Goal: Task Accomplishment & Management: Complete application form

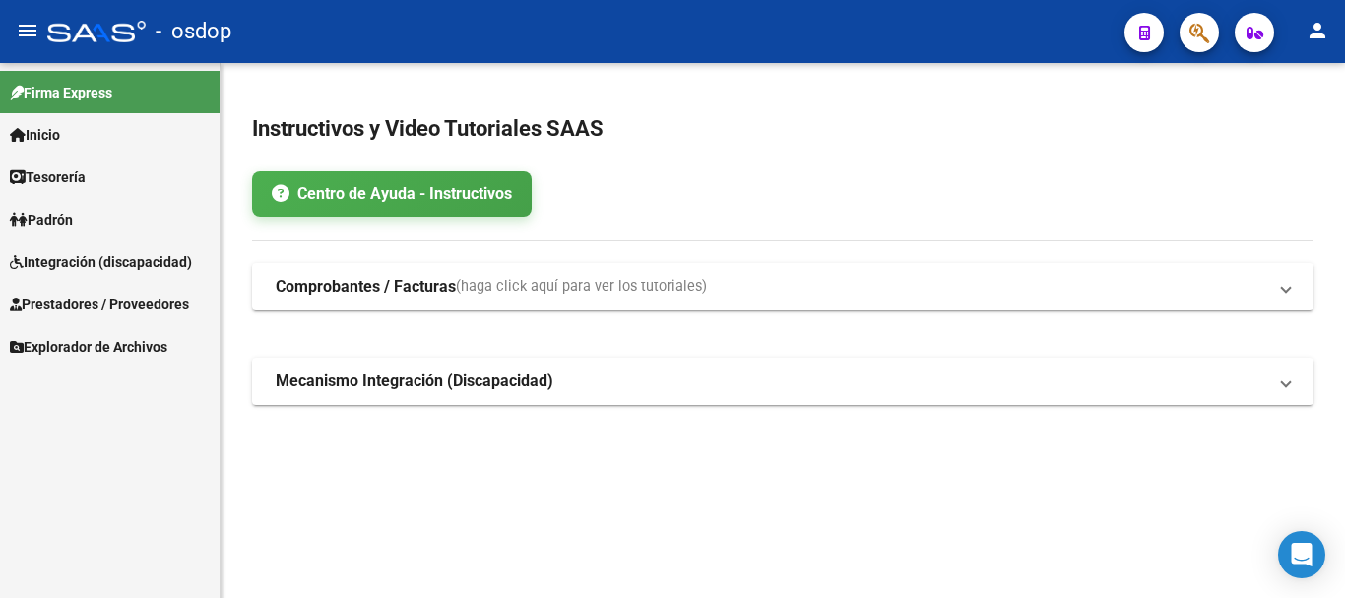
click at [106, 308] on span "Prestadores / Proveedores" at bounding box center [99, 304] width 179 height 22
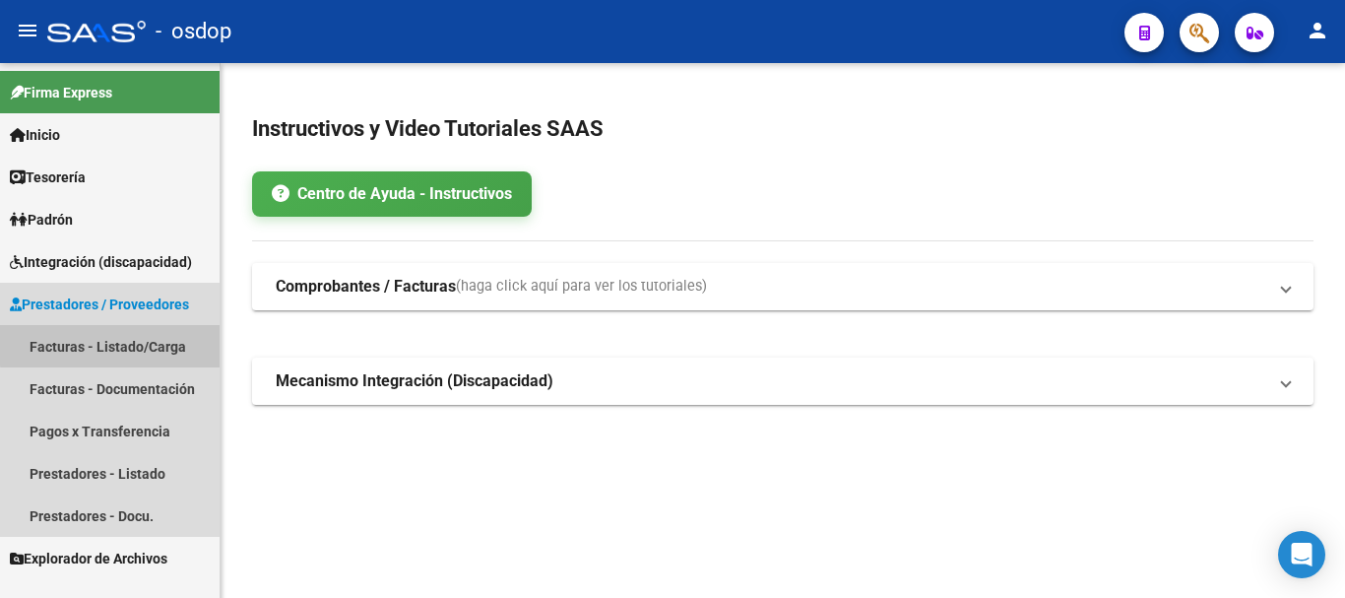
click at [159, 342] on link "Facturas - Listado/Carga" at bounding box center [110, 346] width 220 height 42
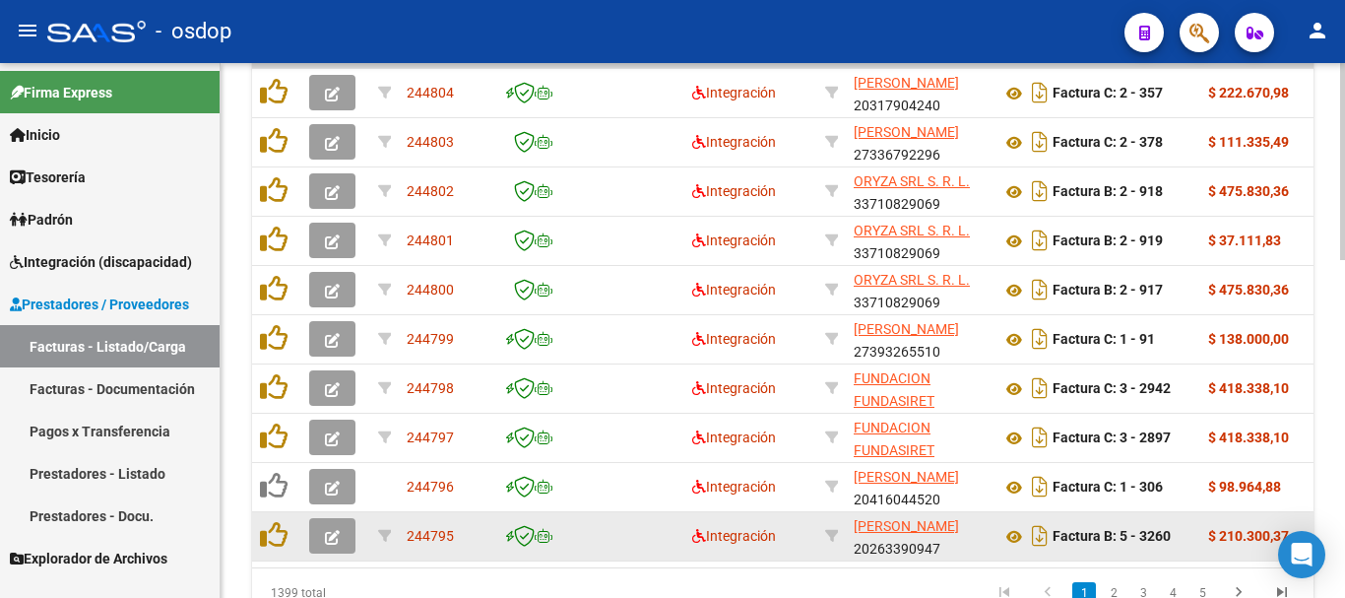
scroll to position [717, 0]
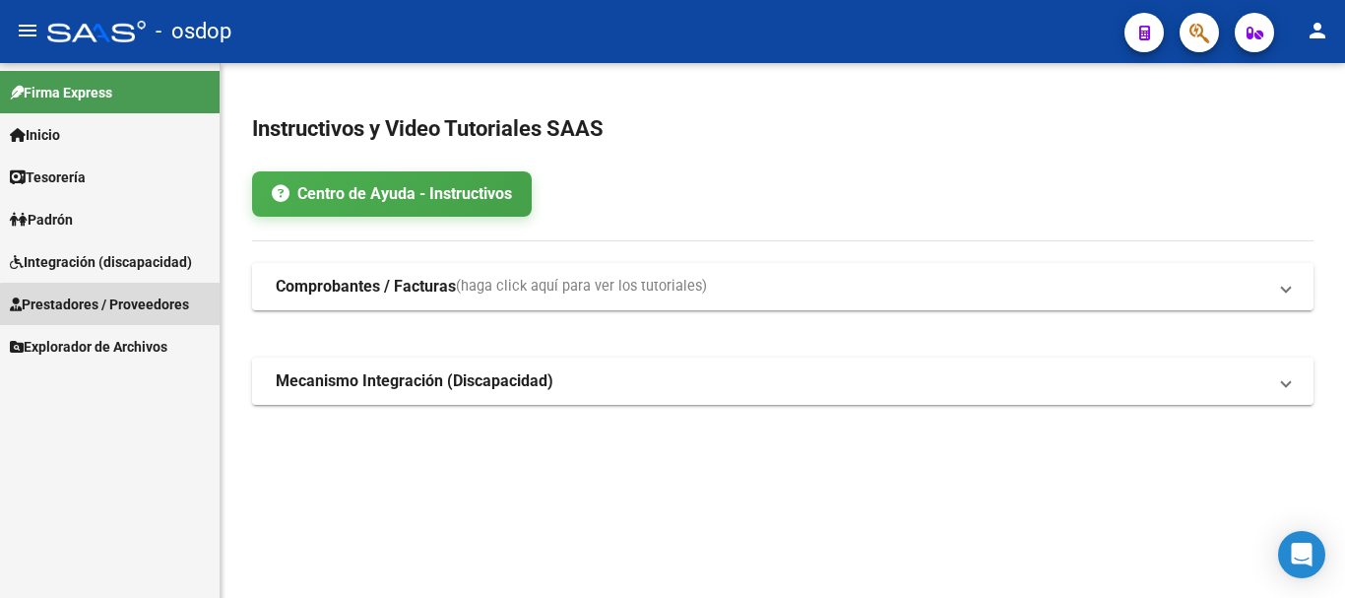
click at [122, 310] on span "Prestadores / Proveedores" at bounding box center [99, 304] width 179 height 22
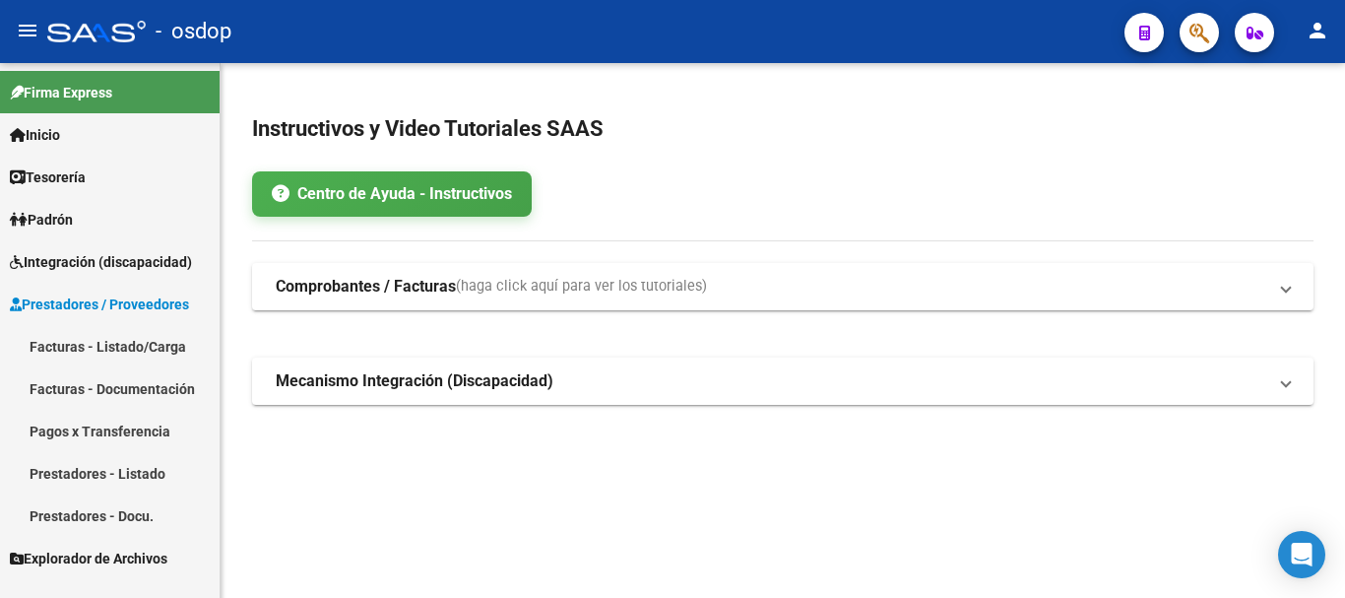
click at [164, 347] on link "Facturas - Listado/Carga" at bounding box center [110, 346] width 220 height 42
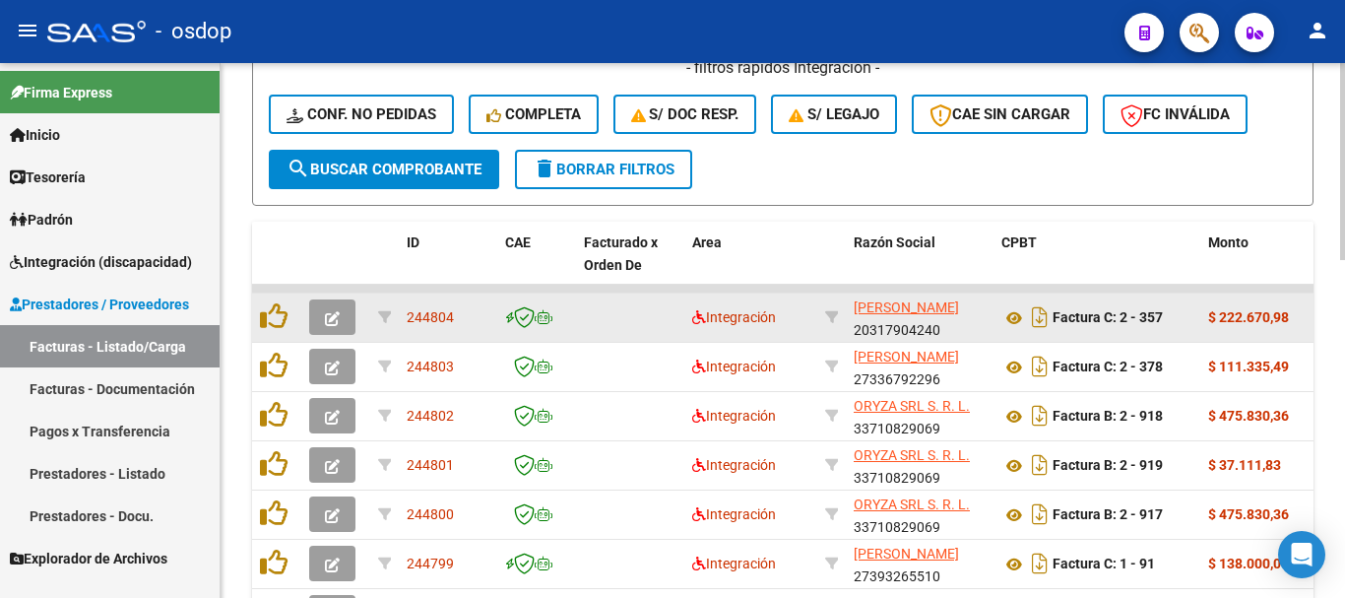
scroll to position [689, 0]
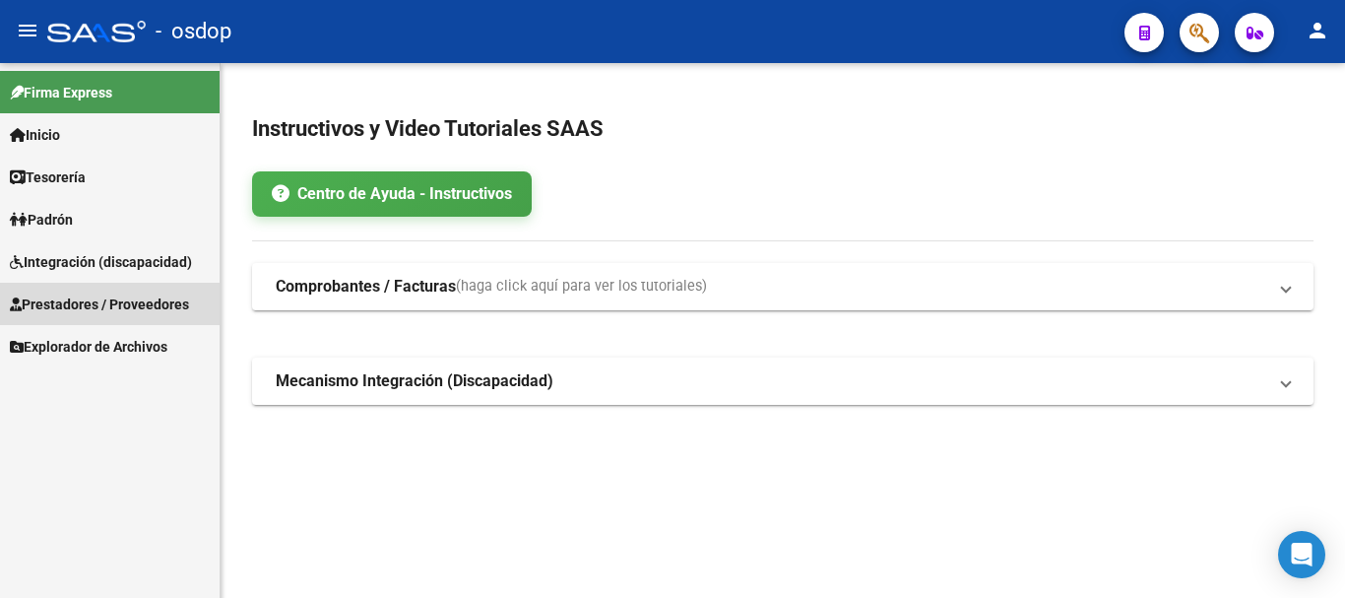
click at [148, 302] on span "Prestadores / Proveedores" at bounding box center [99, 304] width 179 height 22
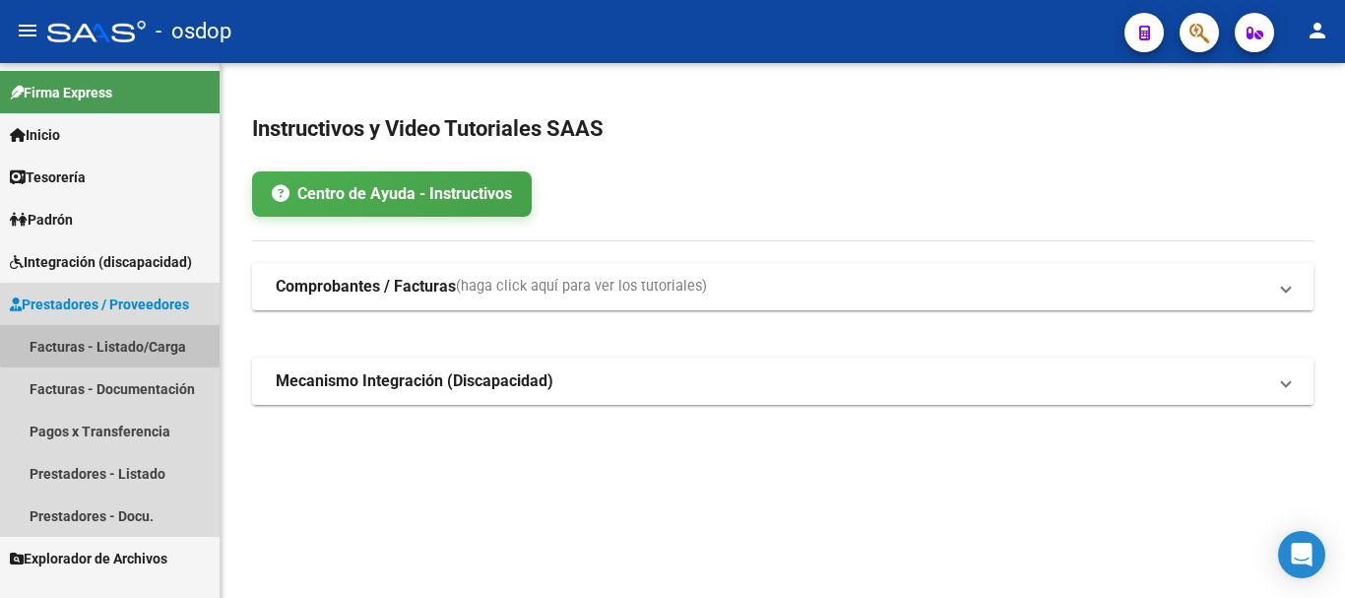
click at [134, 342] on link "Facturas - Listado/Carga" at bounding box center [110, 346] width 220 height 42
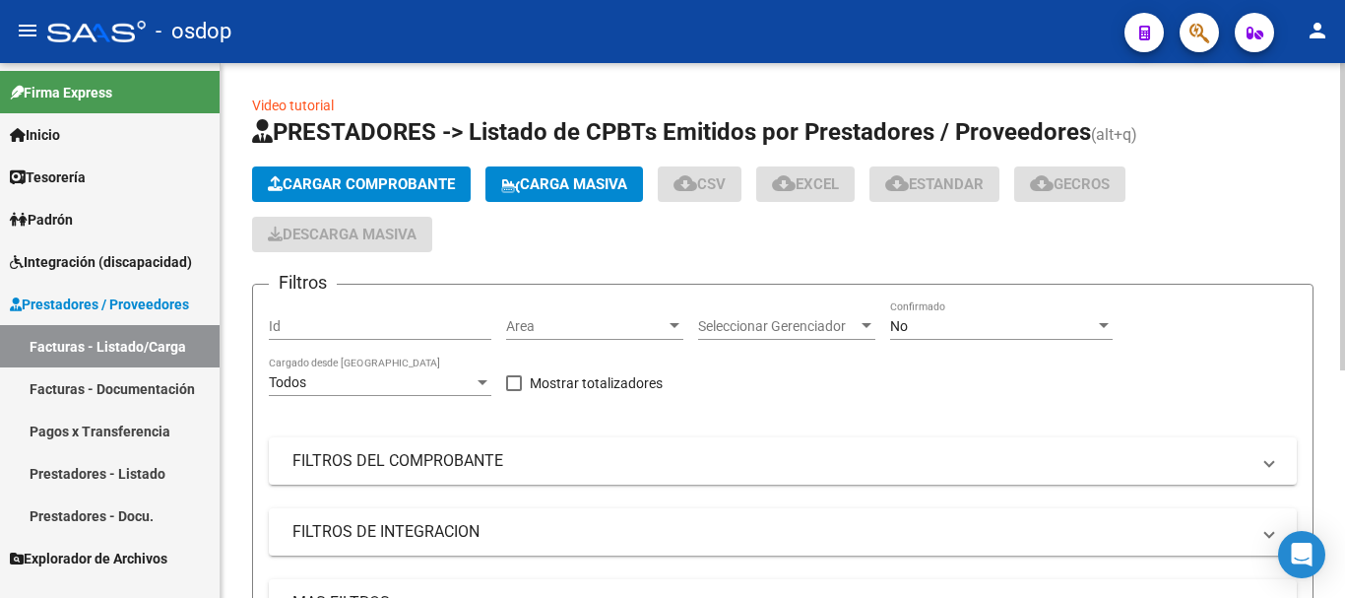
click at [422, 325] on input "Id" at bounding box center [380, 326] width 223 height 17
paste input "244586"
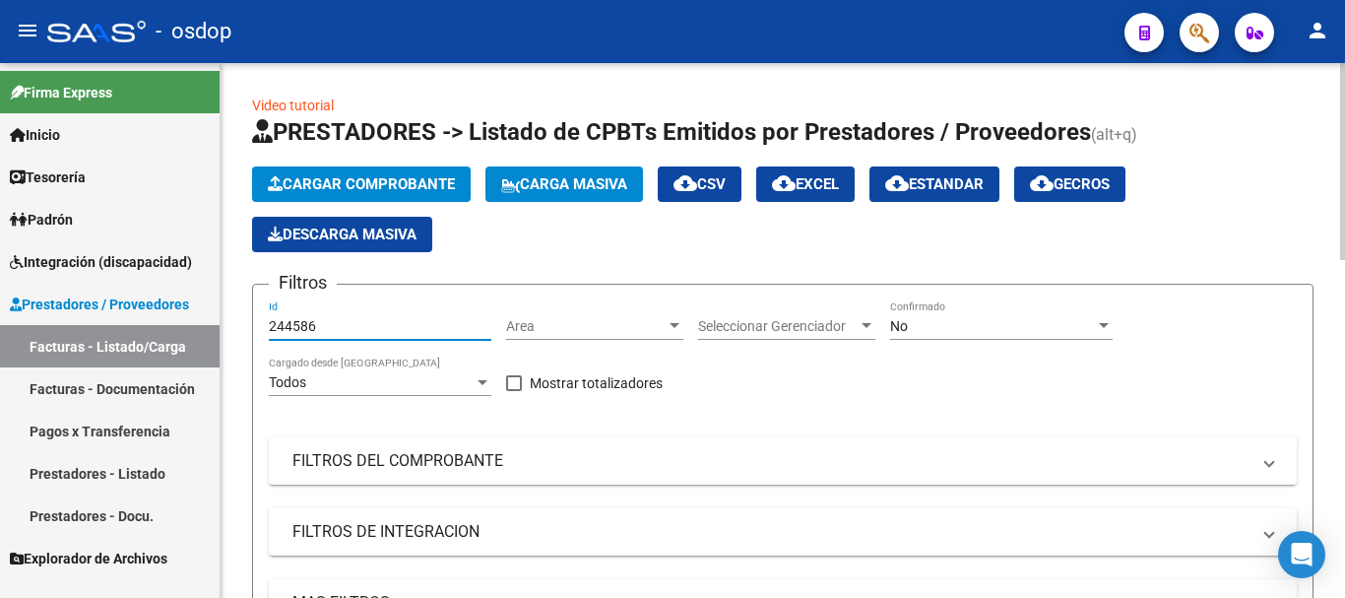
scroll to position [471, 0]
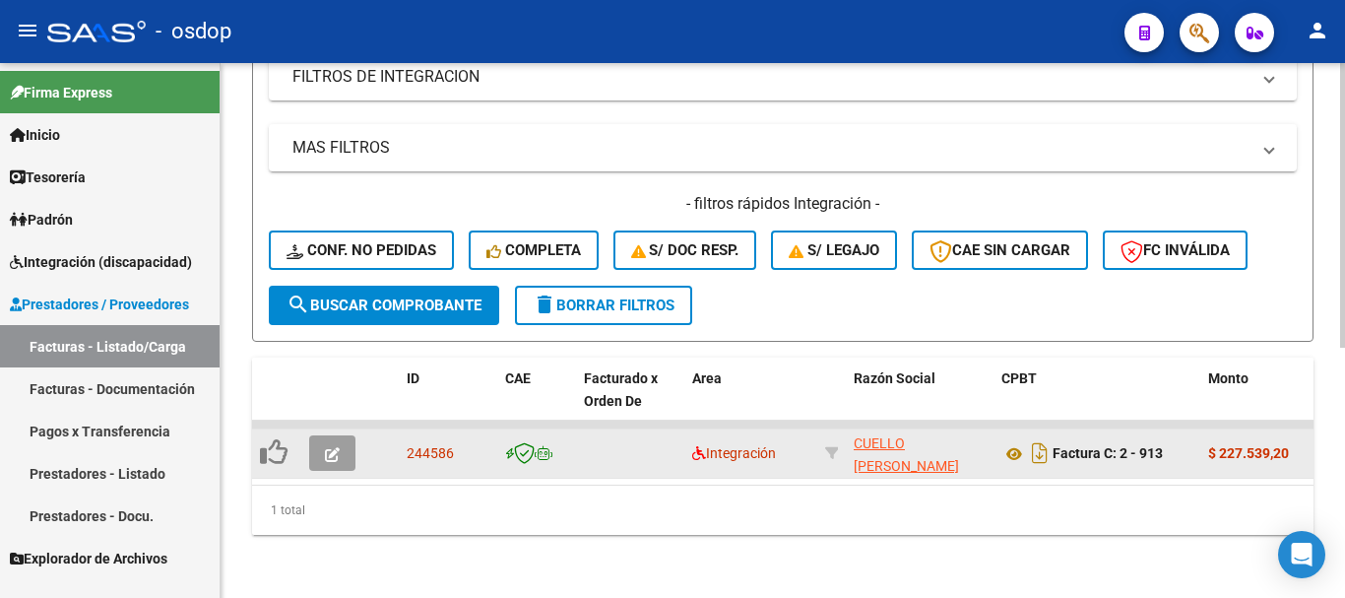
type input "244586"
click at [327, 447] on icon "button" at bounding box center [332, 454] width 15 height 15
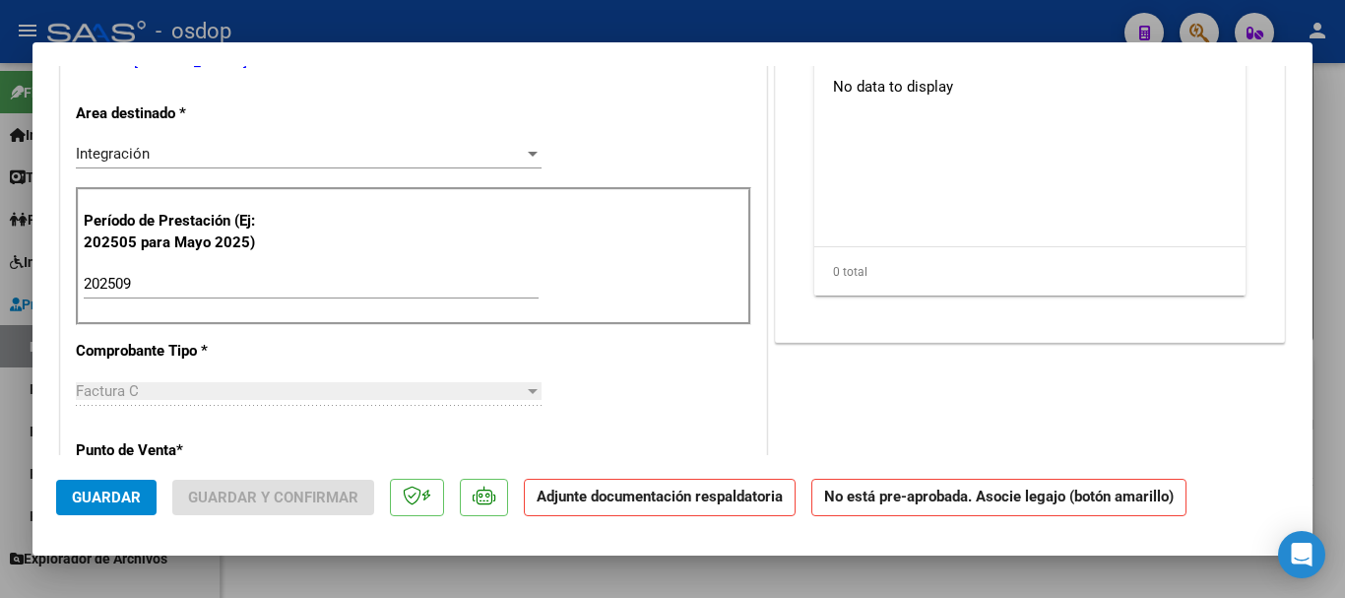
scroll to position [0, 0]
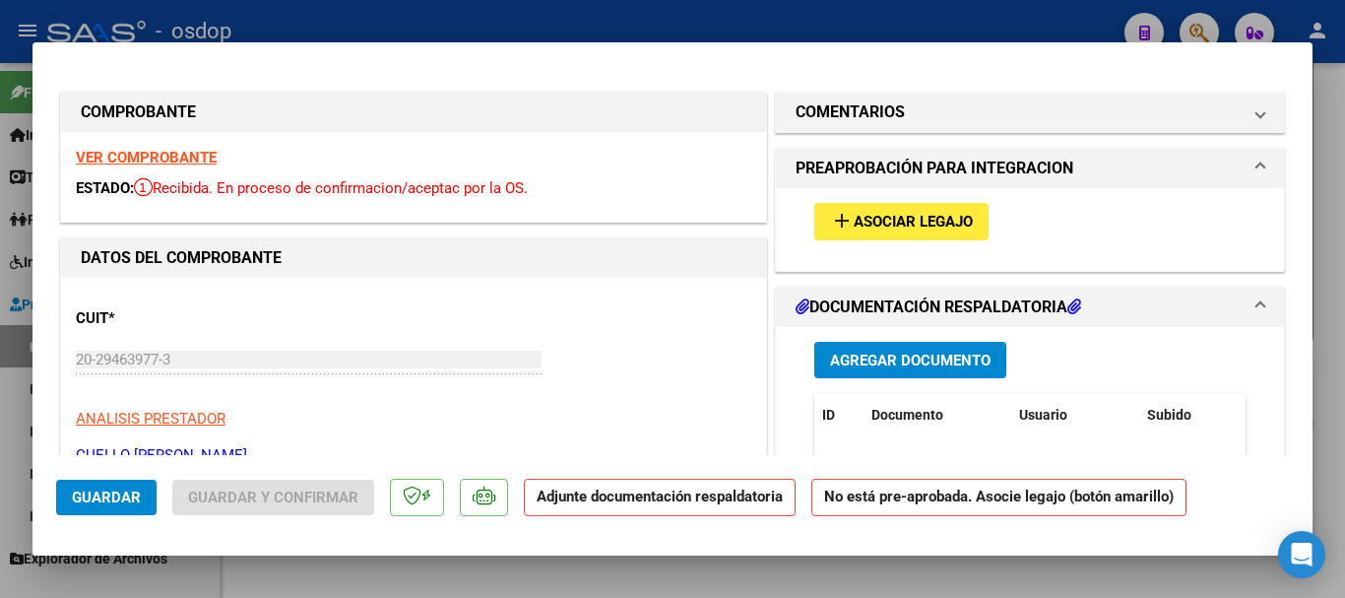
click at [308, 25] on div at bounding box center [672, 299] width 1345 height 598
type input "$ 0,00"
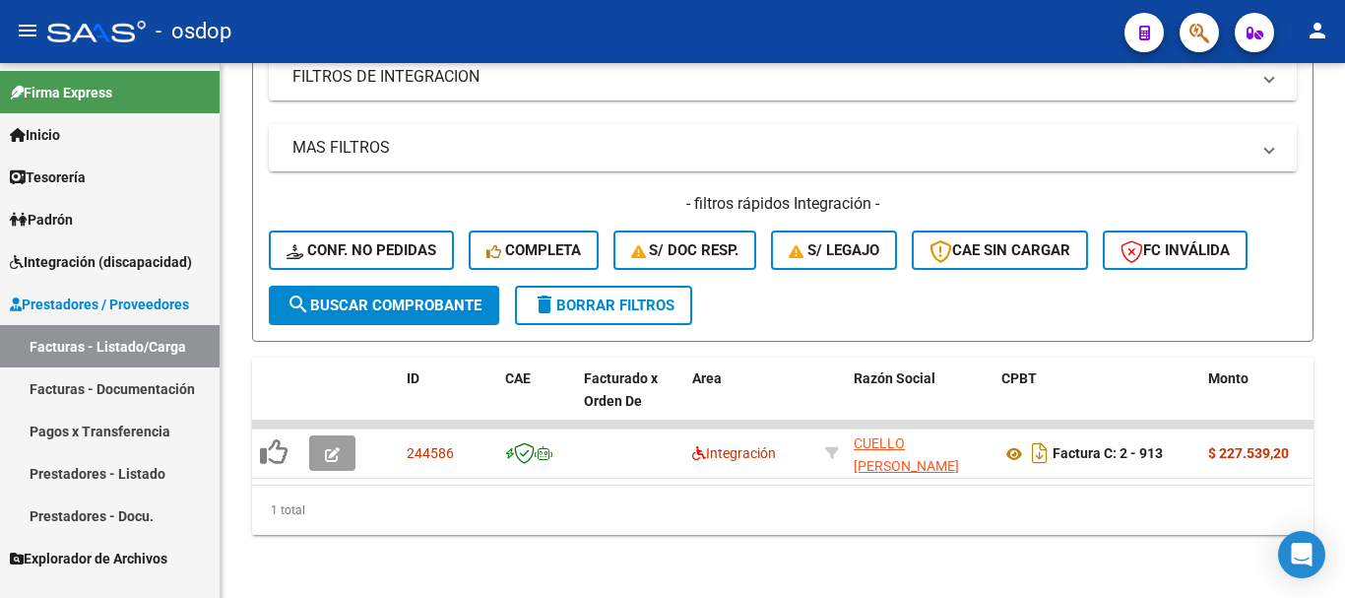
scroll to position [471, 0]
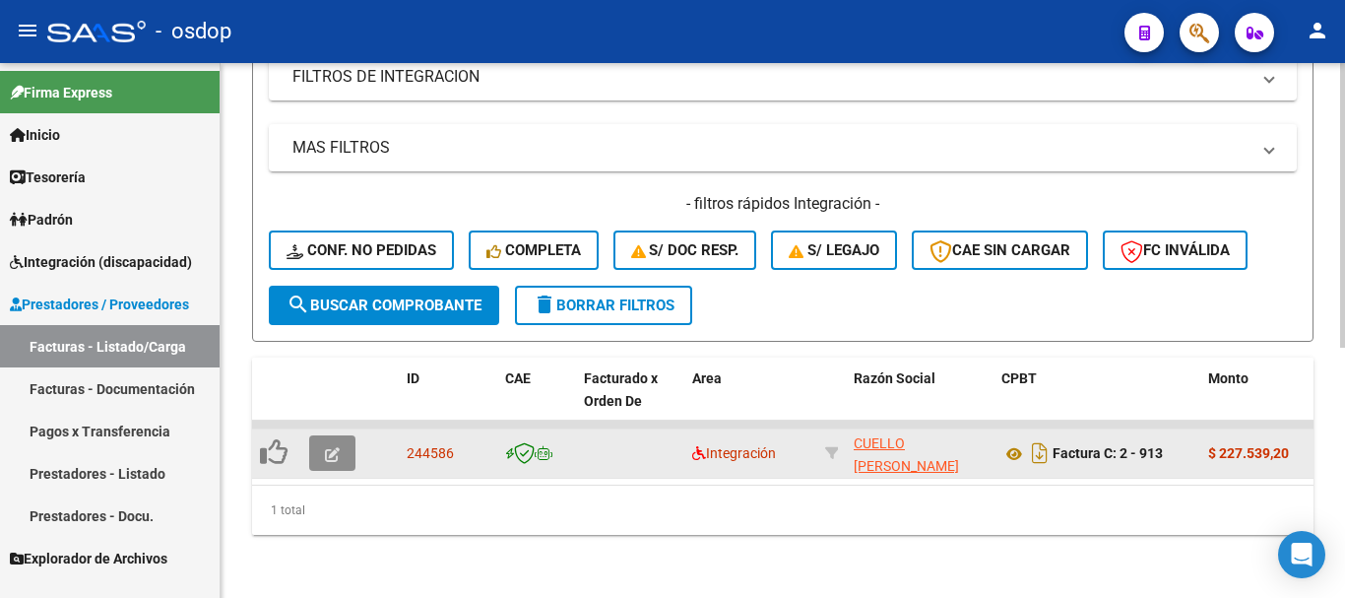
click at [321, 443] on button "button" at bounding box center [332, 452] width 46 height 35
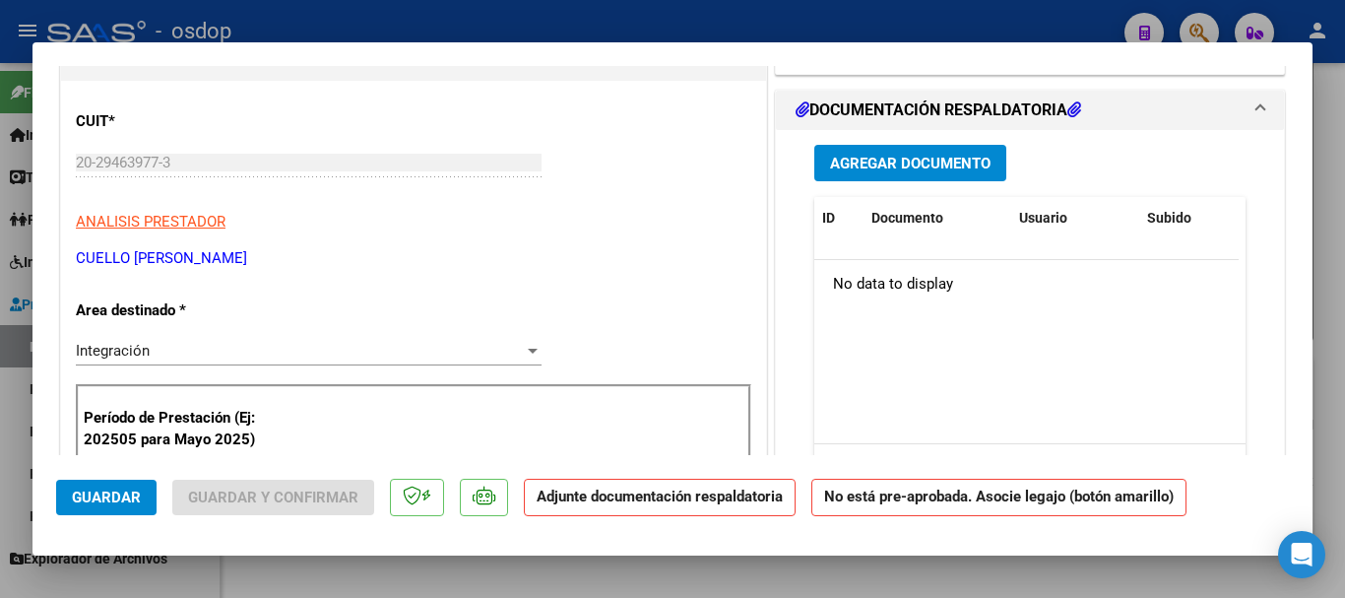
scroll to position [0, 0]
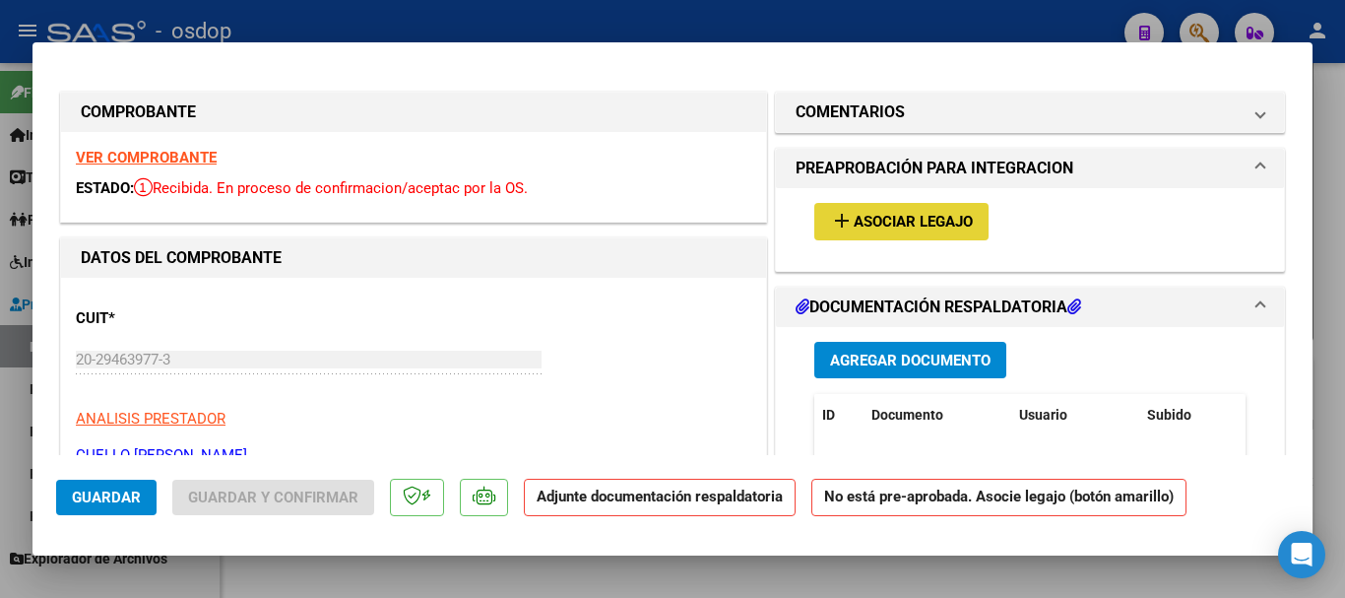
click at [901, 216] on span "Asociar Legajo" at bounding box center [913, 223] width 119 height 18
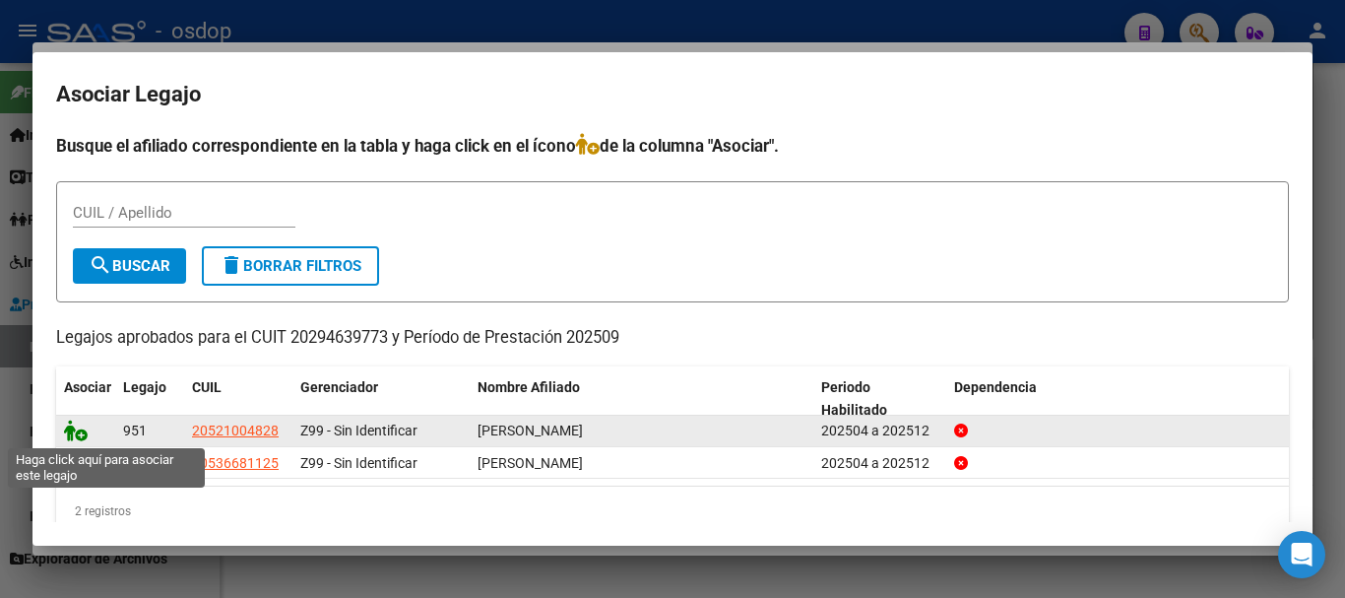
click at [75, 436] on icon at bounding box center [76, 430] width 24 height 22
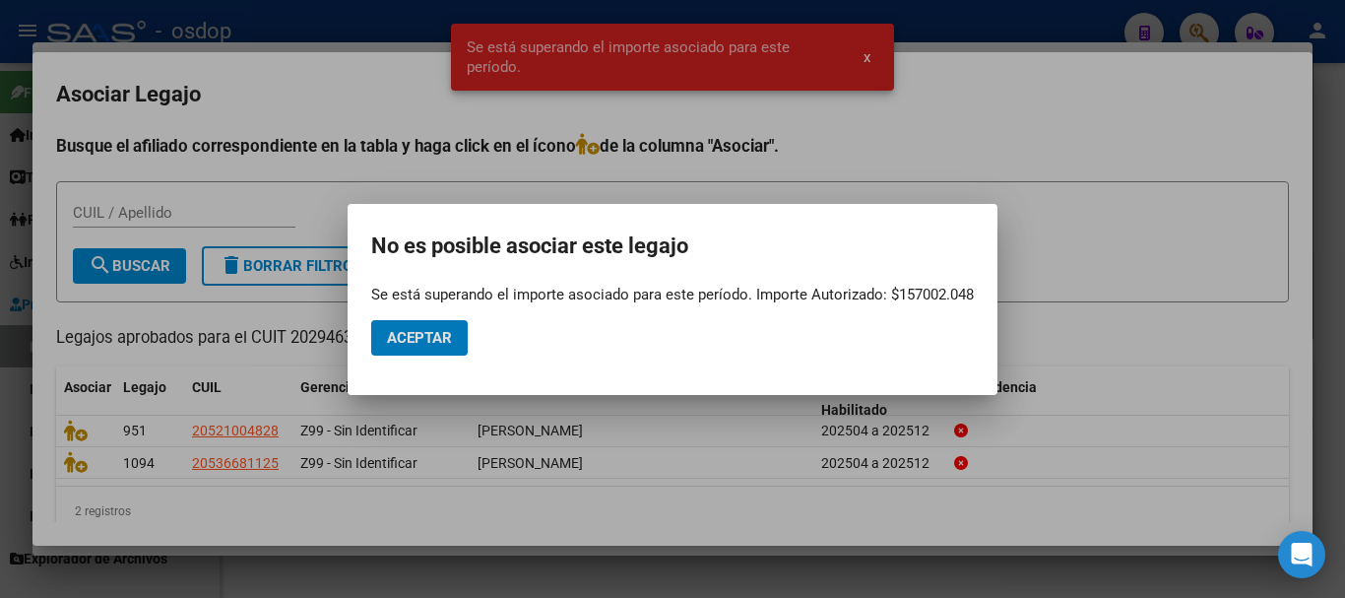
click at [419, 341] on span "Aceptar" at bounding box center [419, 338] width 65 height 18
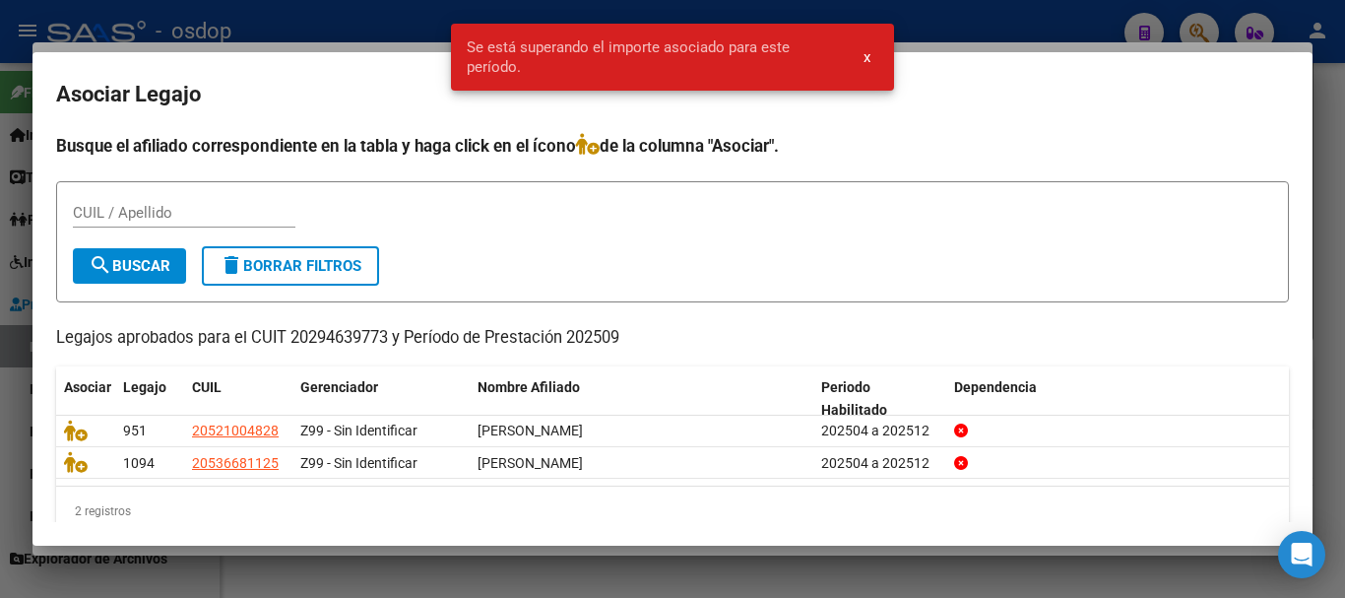
click at [394, 26] on div at bounding box center [672, 299] width 1345 height 598
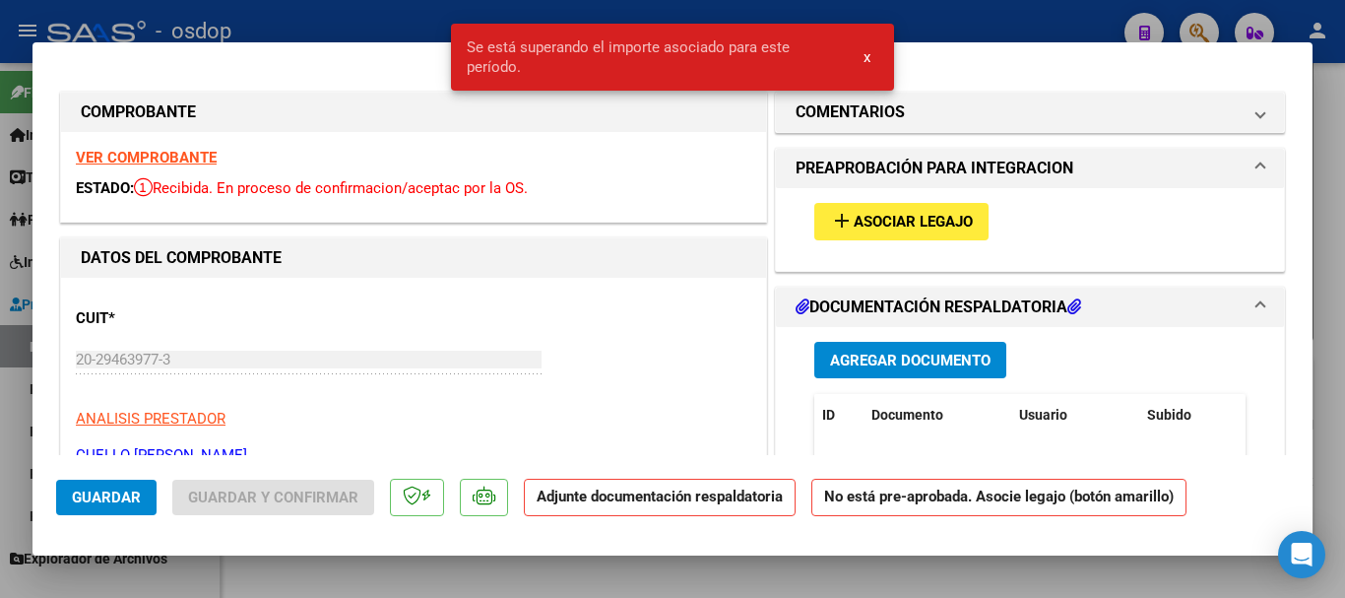
click at [402, 24] on div at bounding box center [672, 299] width 1345 height 598
type input "$ 0,00"
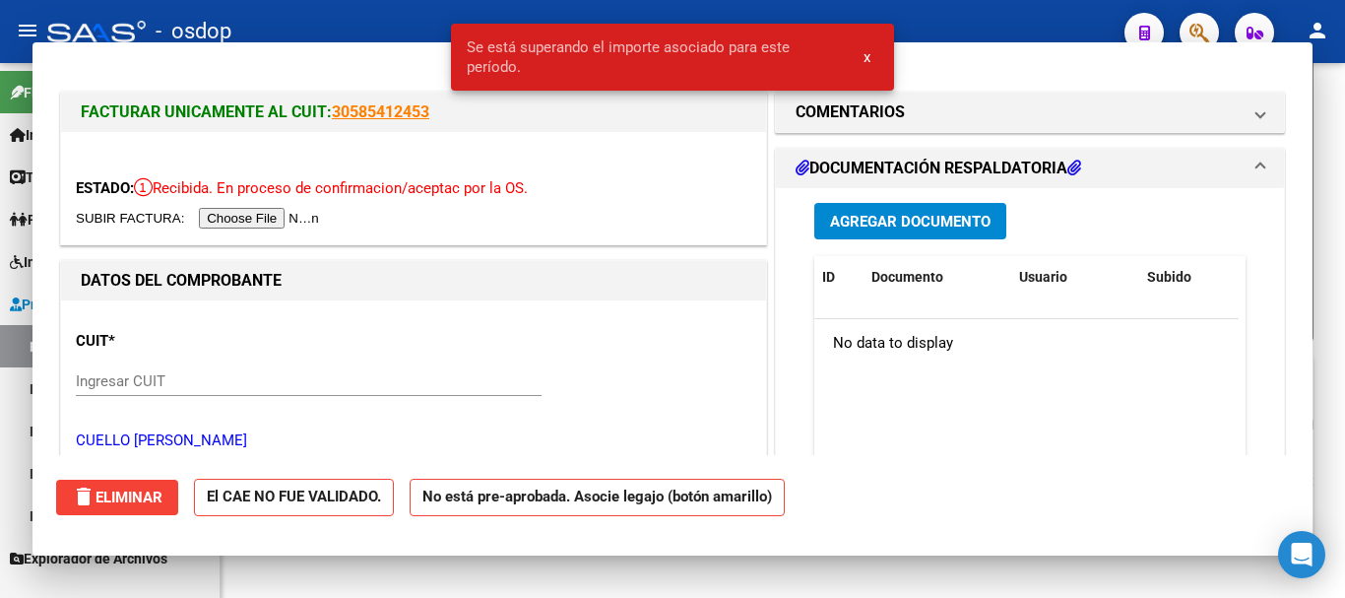
scroll to position [471, 0]
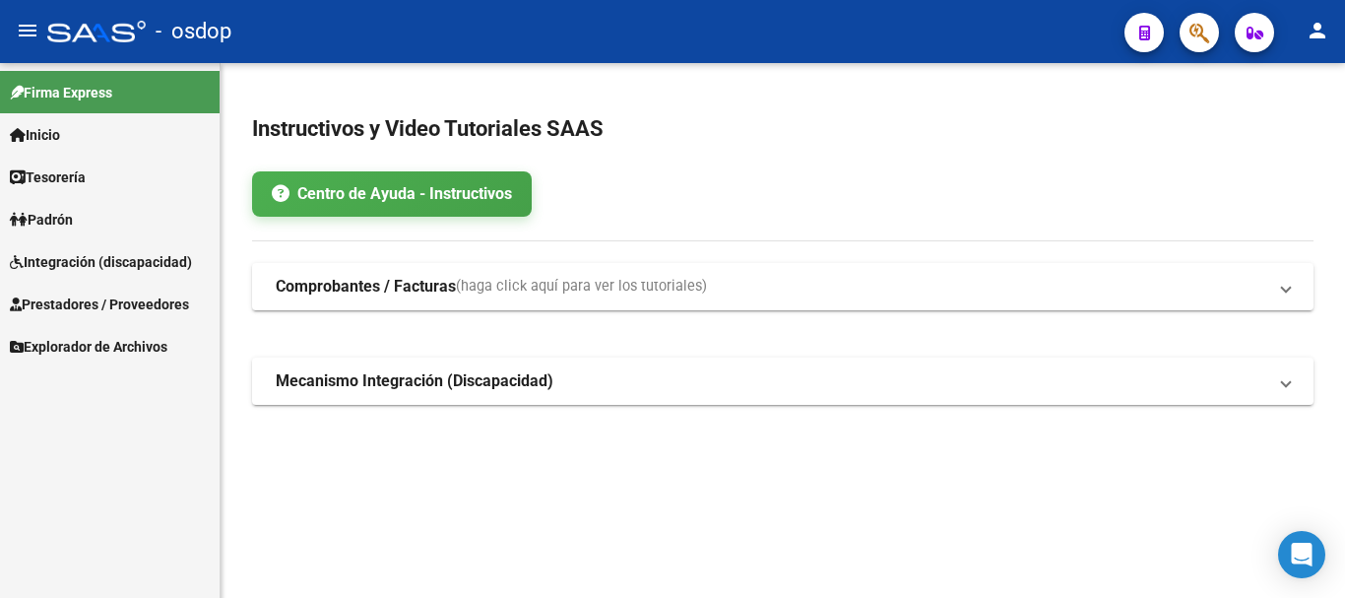
click at [102, 306] on span "Prestadores / Proveedores" at bounding box center [99, 304] width 179 height 22
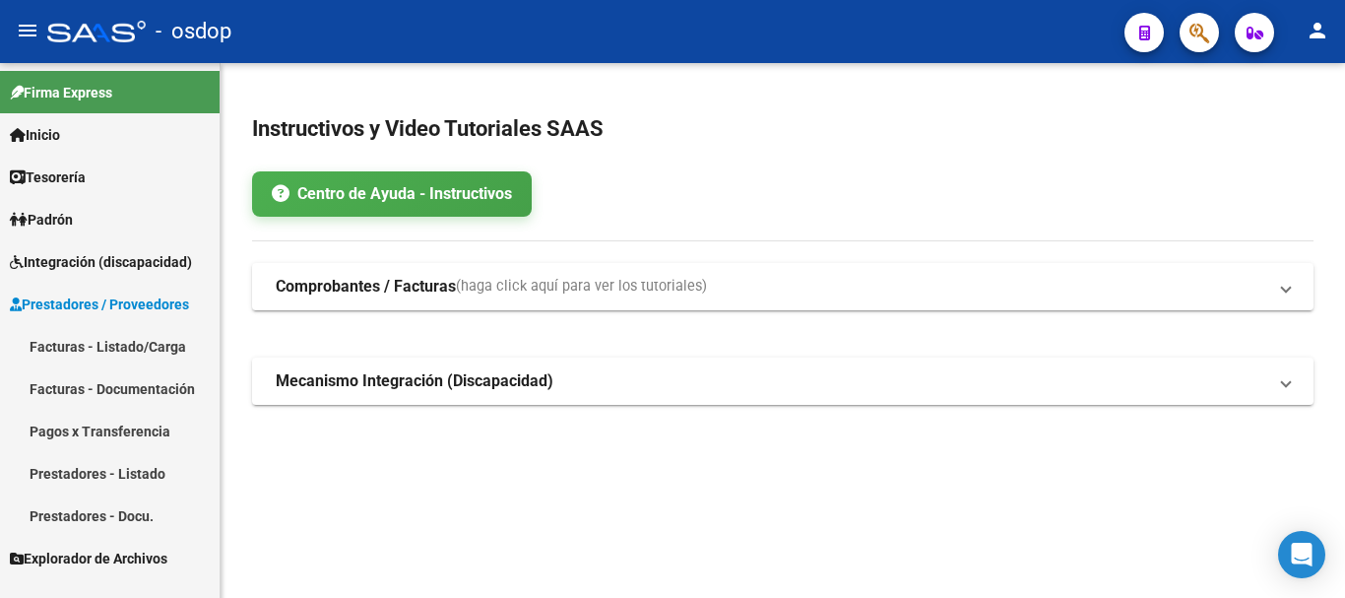
click at [116, 347] on link "Facturas - Listado/Carga" at bounding box center [110, 346] width 220 height 42
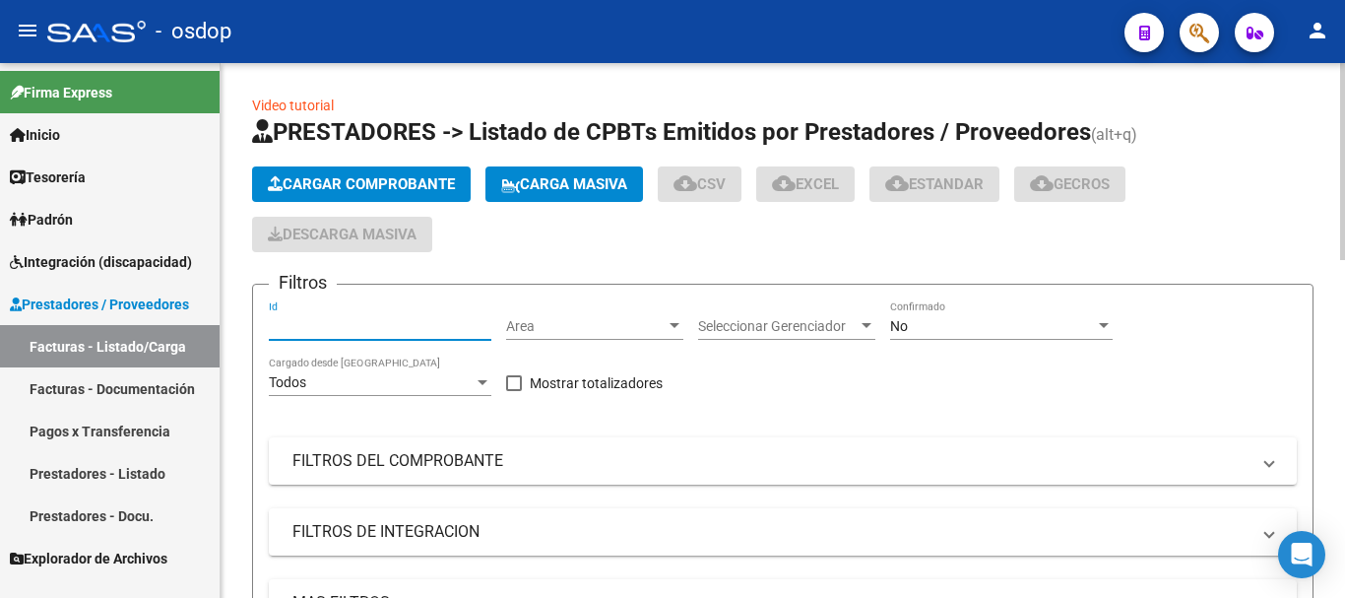
click at [390, 325] on input "Id" at bounding box center [380, 326] width 223 height 17
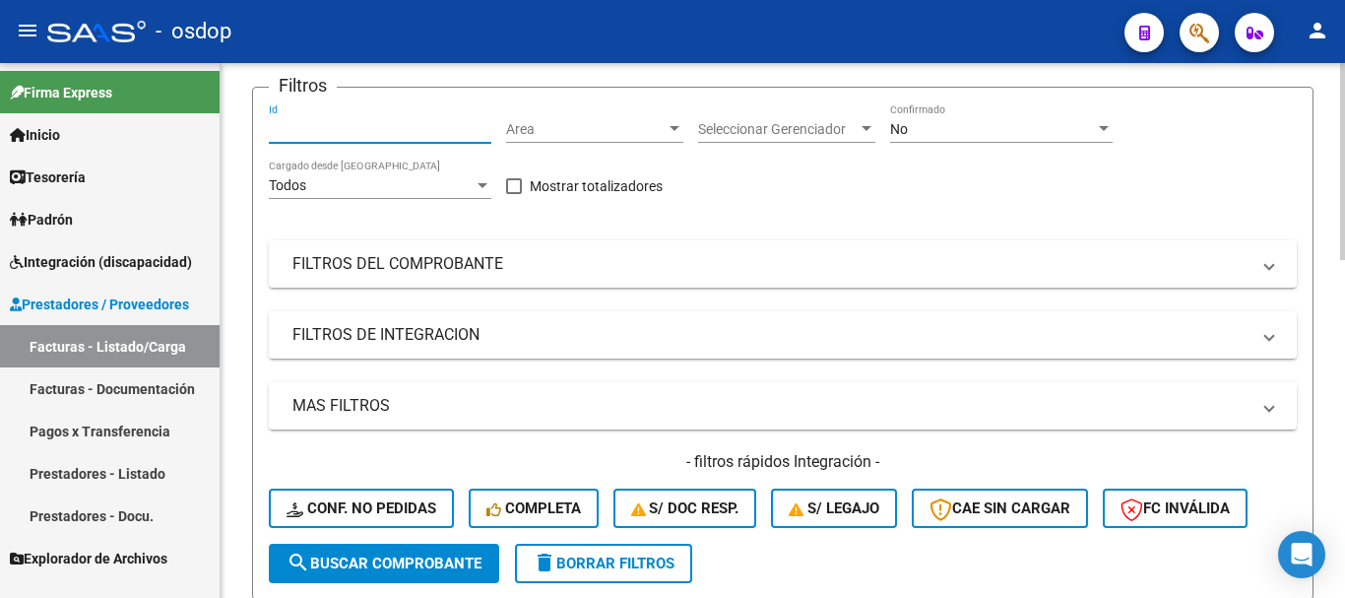
scroll to position [98, 0]
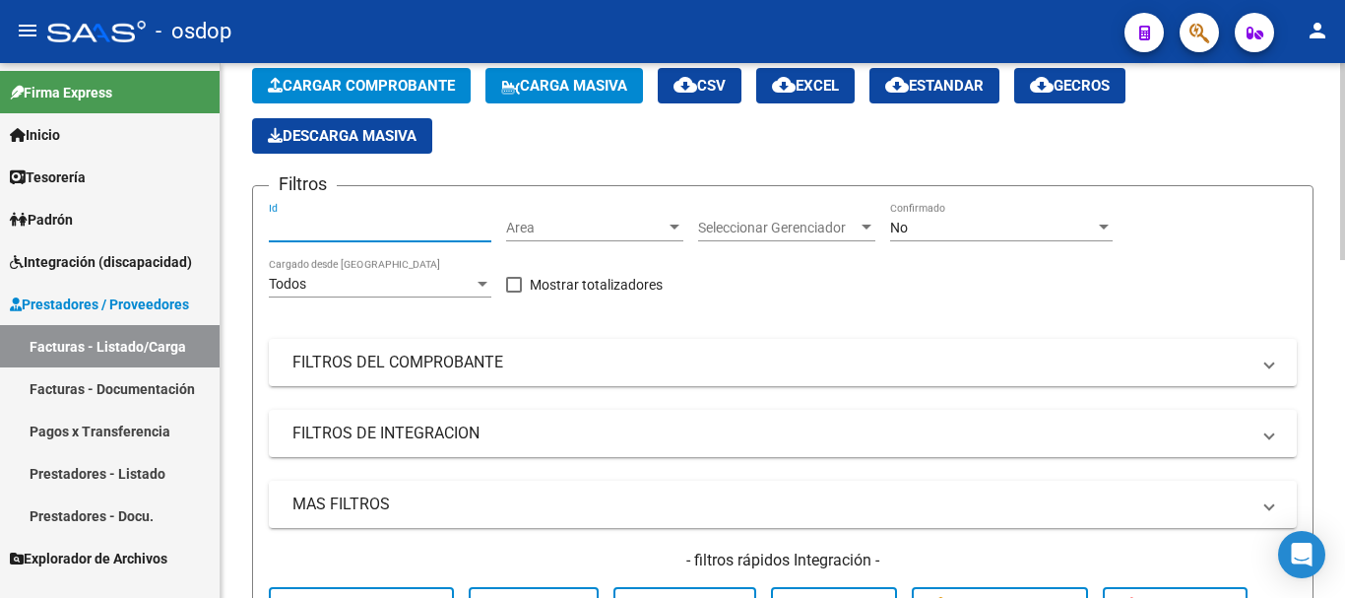
click at [359, 228] on input "Id" at bounding box center [380, 228] width 223 height 17
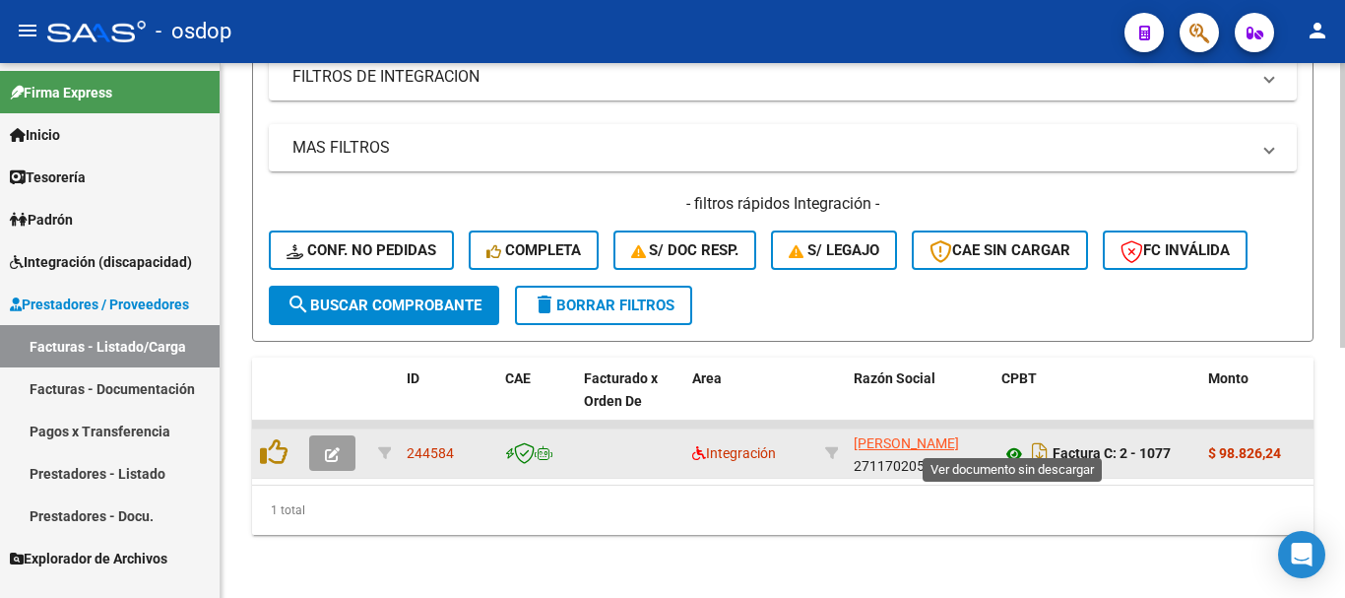
type input "244584"
click at [1019, 442] on icon at bounding box center [1014, 454] width 26 height 24
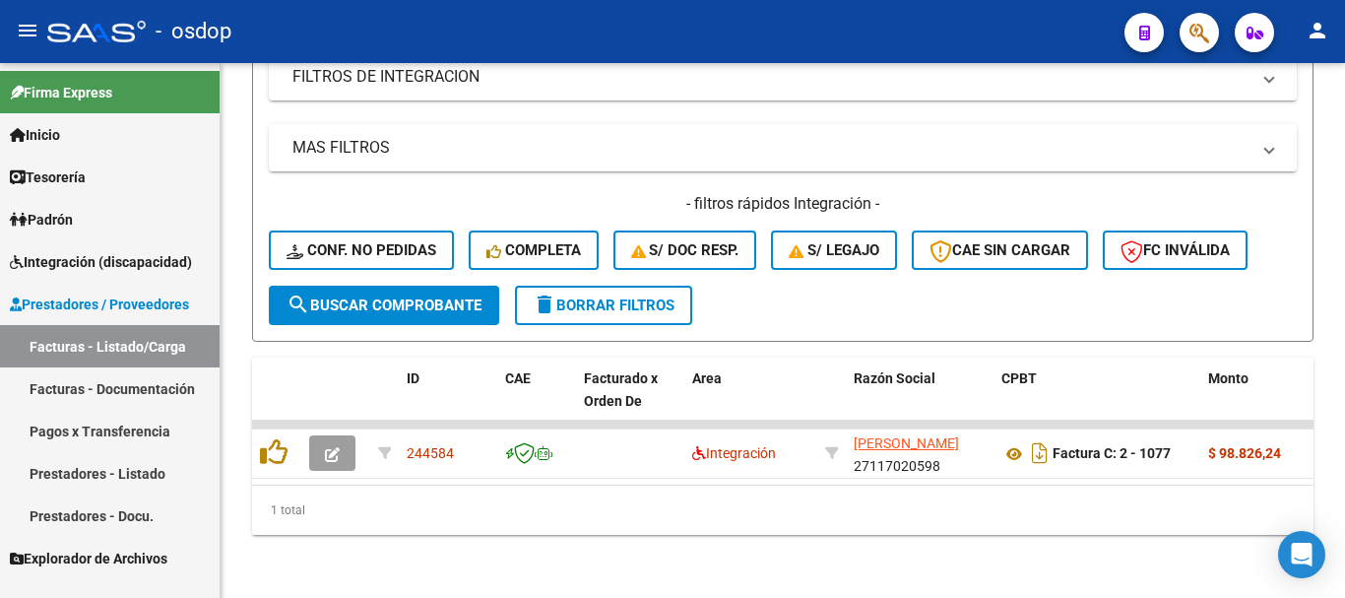
click at [146, 259] on span "Integración (discapacidad)" at bounding box center [101, 262] width 182 height 22
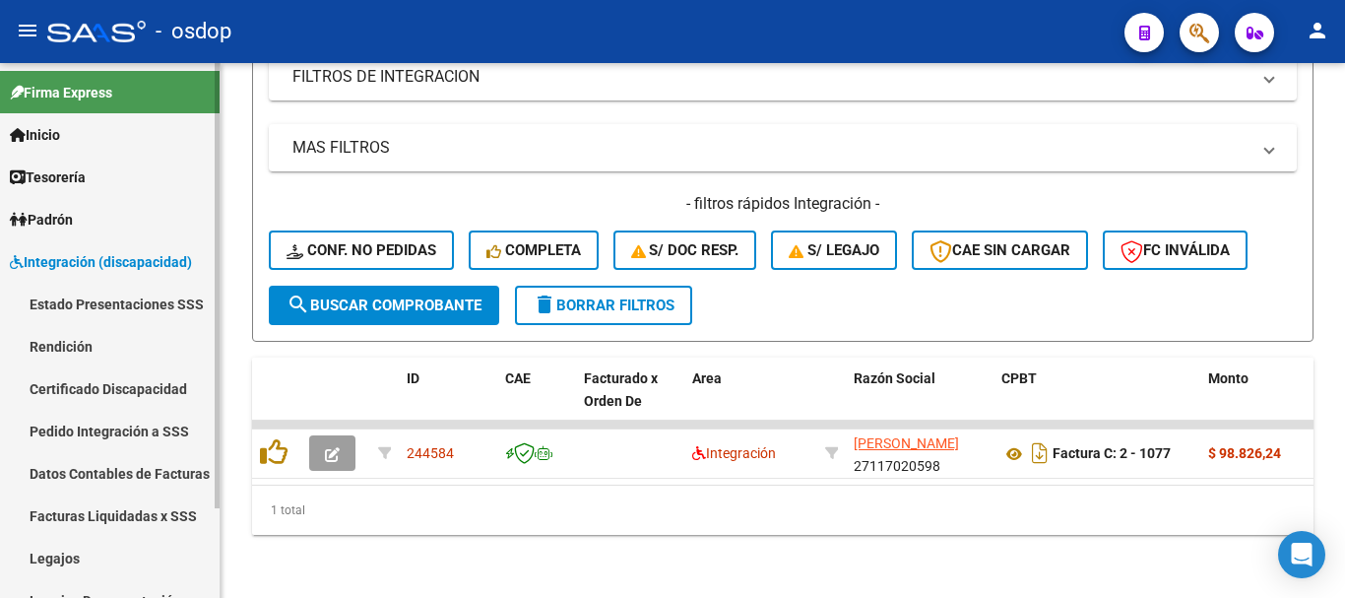
click at [160, 434] on link "Pedido Integración a SSS" at bounding box center [110, 431] width 220 height 42
